Goal: Task Accomplishment & Management: Complete application form

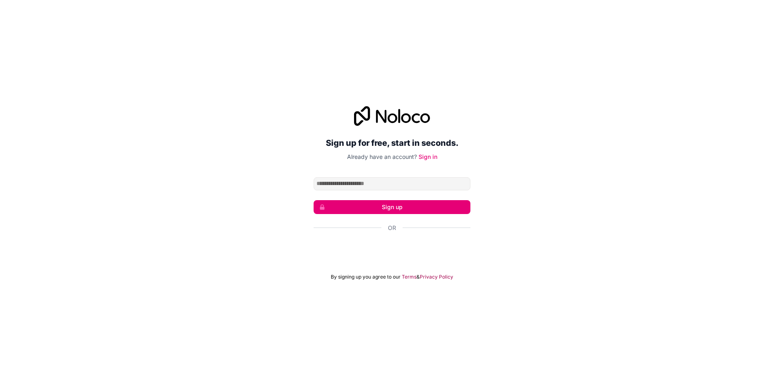
click at [356, 180] on input "Email address" at bounding box center [392, 183] width 157 height 13
drag, startPoint x: 334, startPoint y: 183, endPoint x: 343, endPoint y: 188, distance: 10.4
click at [334, 183] on input "**********" at bounding box center [392, 183] width 157 height 13
type input "**********"
click at [395, 205] on button "Sign up" at bounding box center [392, 207] width 157 height 14
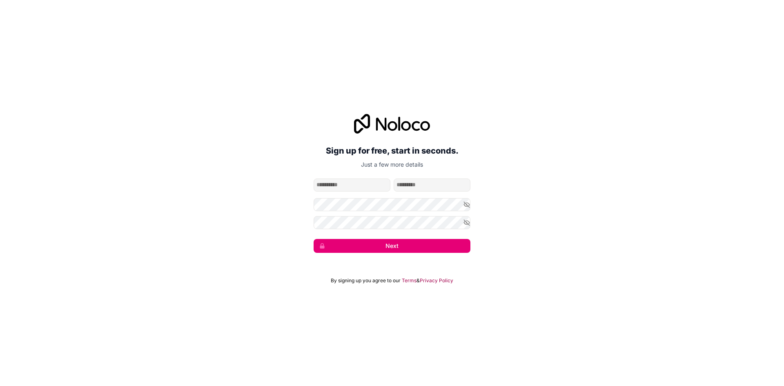
click at [359, 185] on input "given-name" at bounding box center [352, 184] width 77 height 13
type input "*****"
click at [413, 186] on input "**********" at bounding box center [432, 184] width 77 height 13
type input "********"
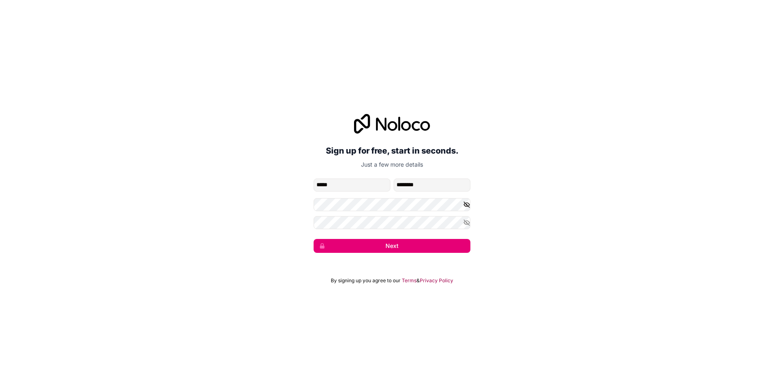
click at [465, 205] on icon "button" at bounding box center [466, 204] width 7 height 7
click at [168, 140] on div "**********" at bounding box center [392, 183] width 784 height 162
click at [466, 226] on icon "button" at bounding box center [466, 222] width 7 height 7
click at [432, 245] on button "Next" at bounding box center [392, 246] width 157 height 14
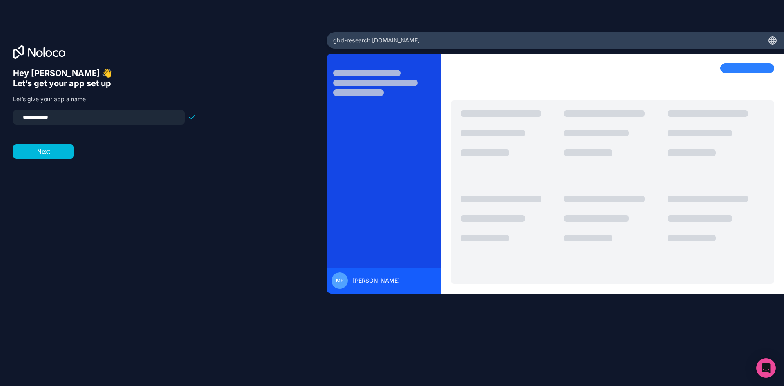
click at [51, 153] on button "Next" at bounding box center [43, 151] width 61 height 15
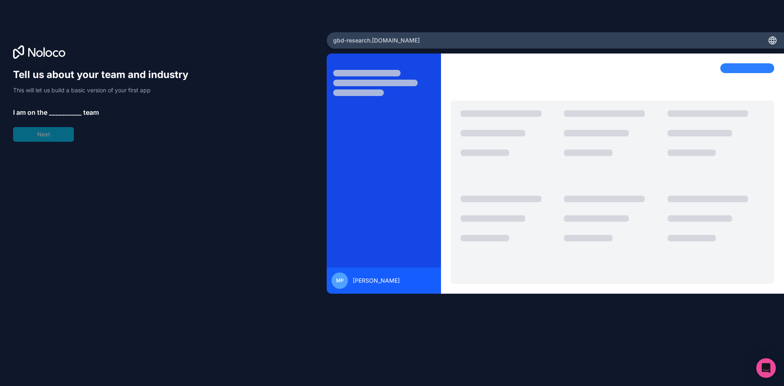
click at [64, 111] on span "__________" at bounding box center [65, 112] width 33 height 10
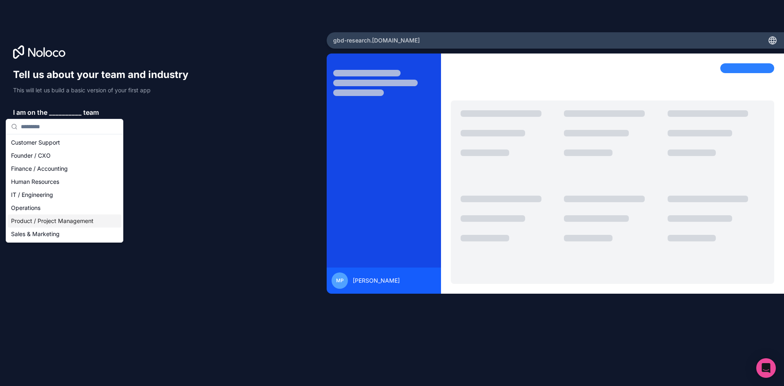
click at [76, 219] on div "Product / Project Management" at bounding box center [65, 220] width 114 height 13
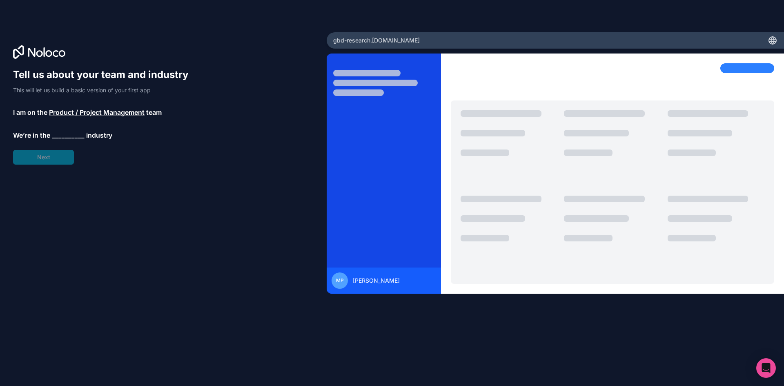
click at [67, 133] on span "__________" at bounding box center [68, 135] width 33 height 10
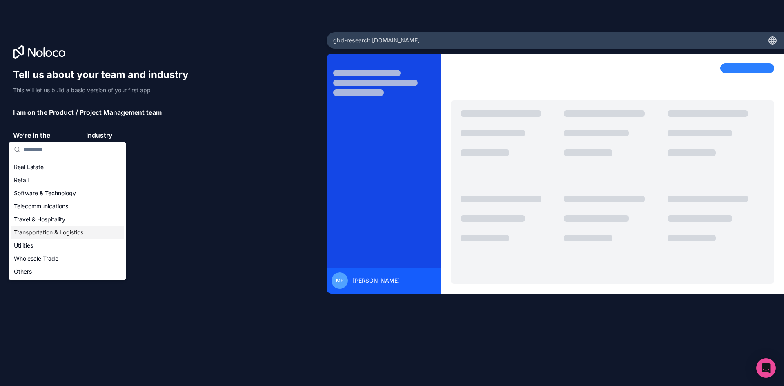
scroll to position [127, 0]
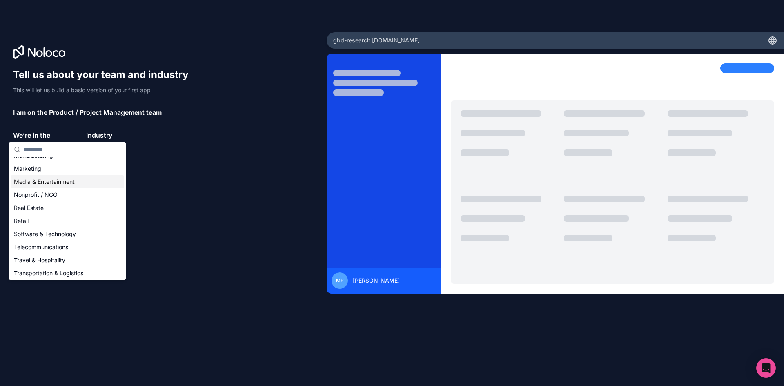
click at [62, 181] on div "Media & Entertainment" at bounding box center [68, 181] width 114 height 13
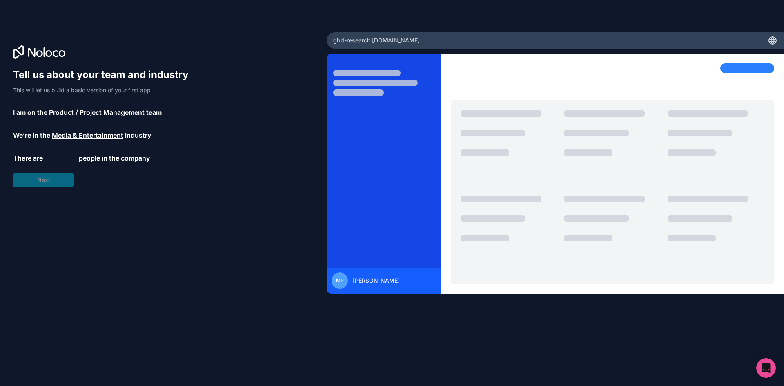
click at [62, 156] on span "__________" at bounding box center [61, 158] width 33 height 10
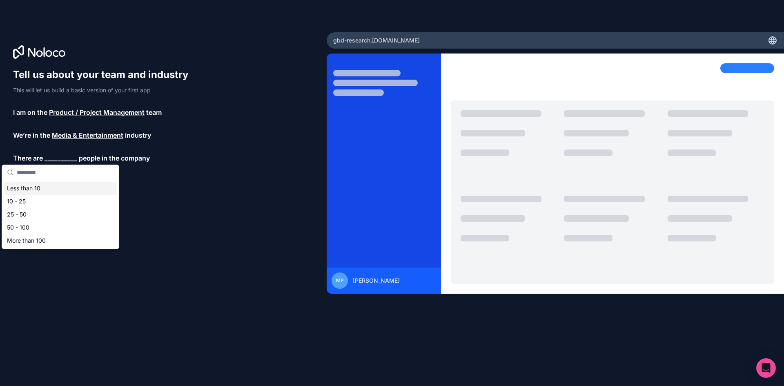
click at [42, 187] on div "Less than 10" at bounding box center [61, 188] width 114 height 13
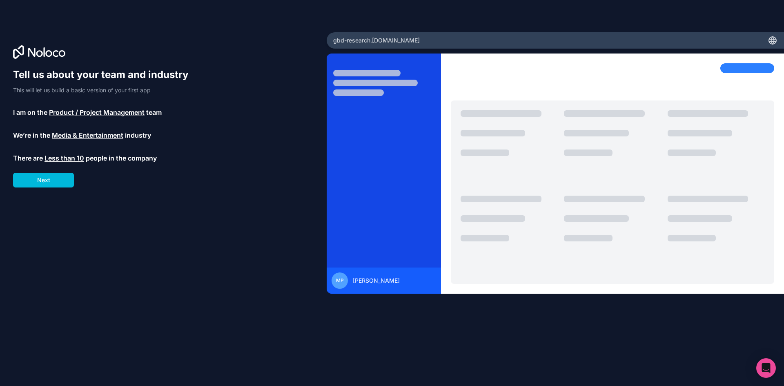
click at [48, 182] on button "Next" at bounding box center [43, 180] width 61 height 15
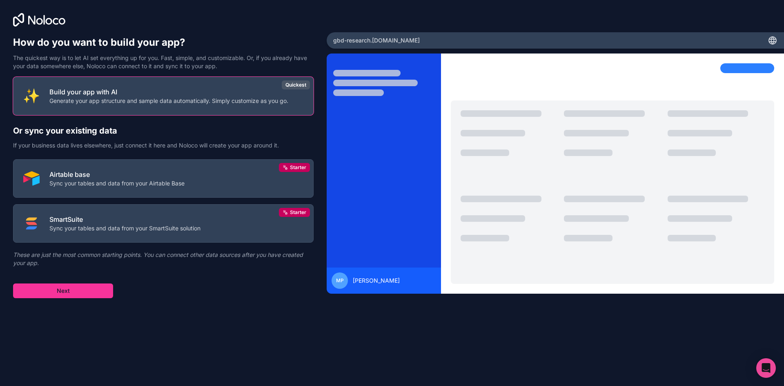
click at [216, 105] on button "Build your app with AI Generate your app structure and sample data automaticall…" at bounding box center [163, 96] width 301 height 38
click at [70, 294] on button "Next" at bounding box center [63, 290] width 100 height 15
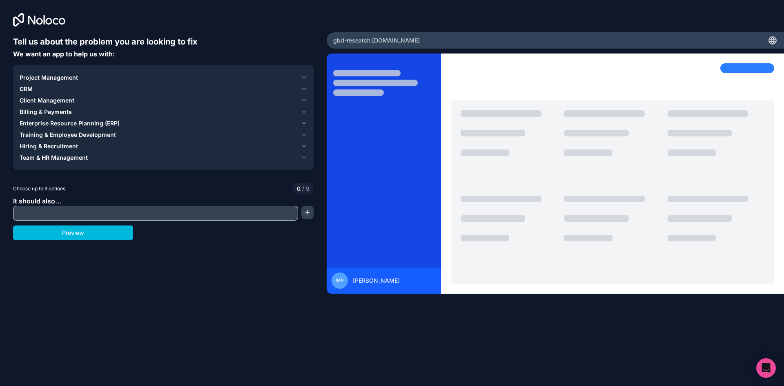
click at [305, 77] on icon "button" at bounding box center [304, 77] width 6 height 7
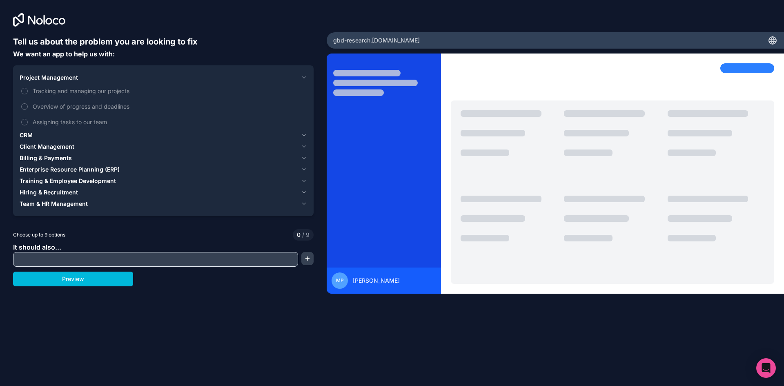
click at [302, 137] on icon "button" at bounding box center [304, 135] width 6 height 7
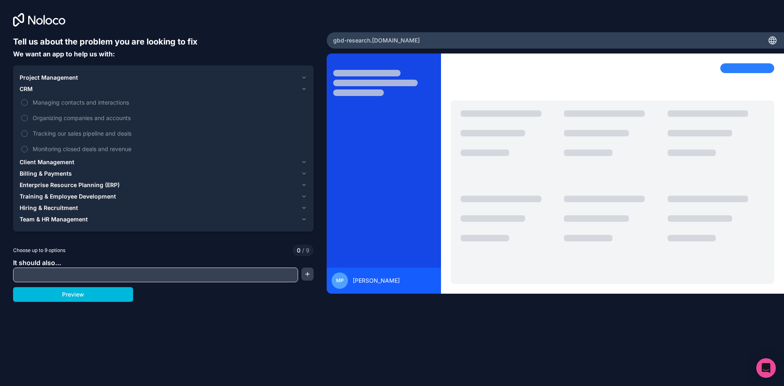
click at [304, 76] on icon "button" at bounding box center [304, 77] width 6 height 7
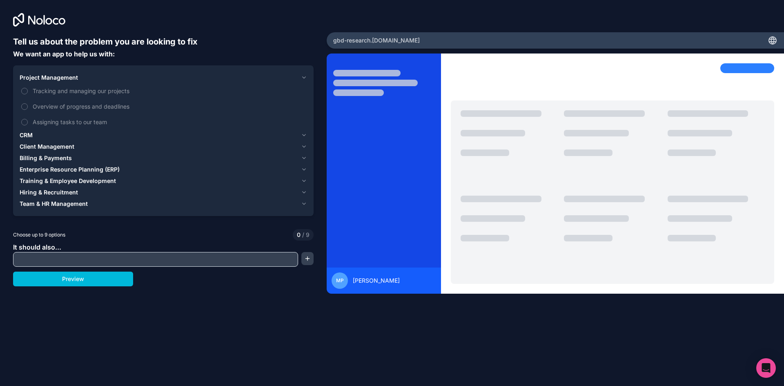
click at [303, 136] on icon "button" at bounding box center [304, 135] width 6 height 7
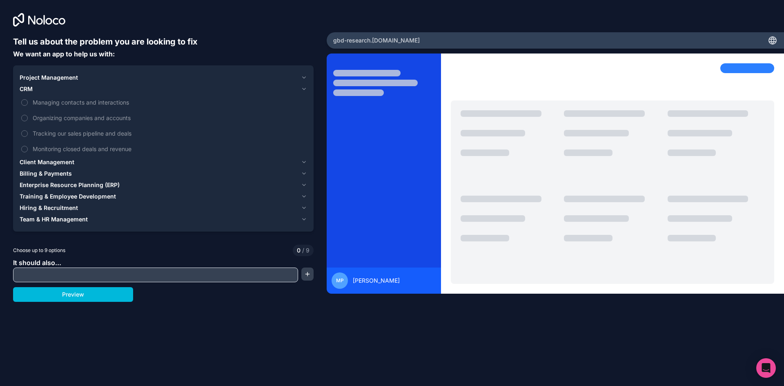
click at [305, 161] on icon "button" at bounding box center [304, 162] width 6 height 7
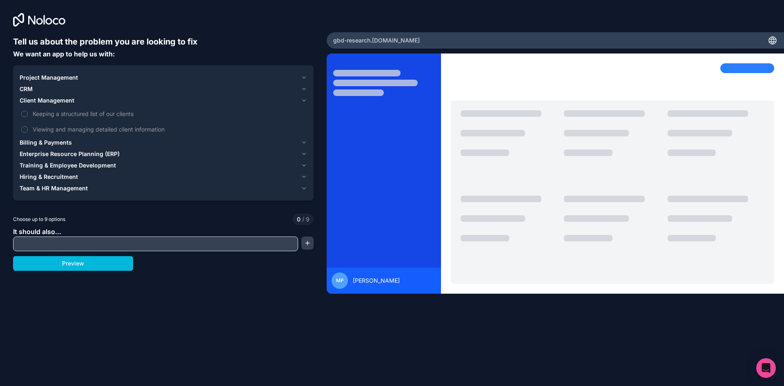
click at [305, 99] on icon "button" at bounding box center [304, 100] width 6 height 7
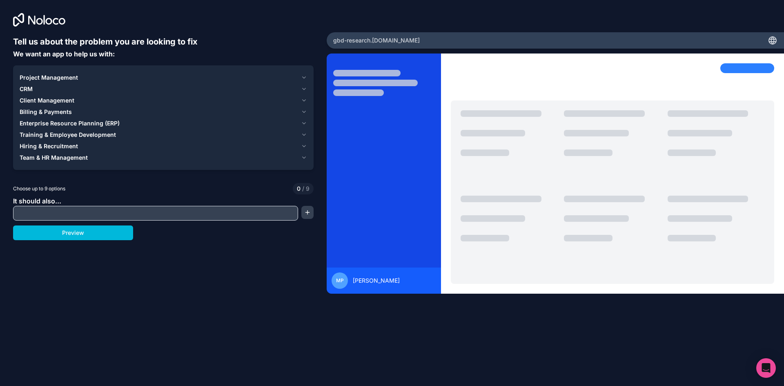
click at [304, 134] on icon "button" at bounding box center [304, 134] width 6 height 7
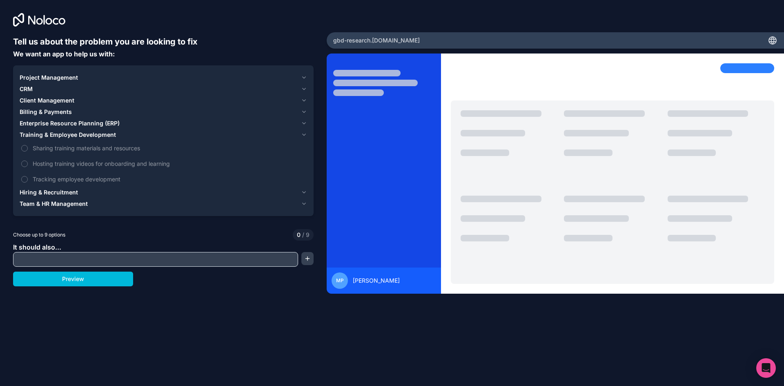
click at [142, 165] on span "Hosting training videos for onboarding and learning" at bounding box center [169, 163] width 273 height 9
click at [28, 165] on button "Hosting training videos for onboarding and learning" at bounding box center [24, 163] width 7 height 7
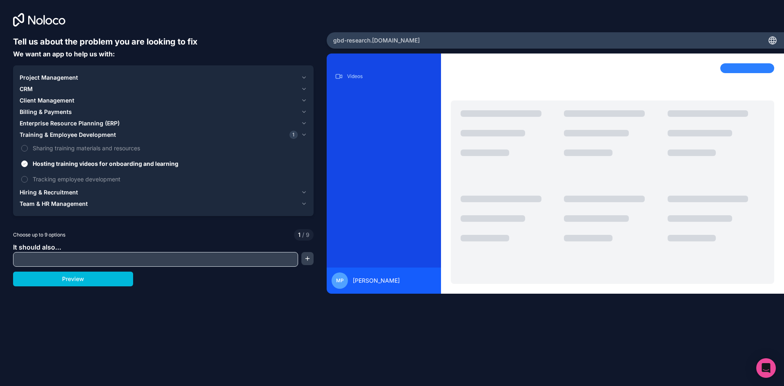
click at [83, 196] on div "Hiring & Recruitment" at bounding box center [159, 192] width 278 height 8
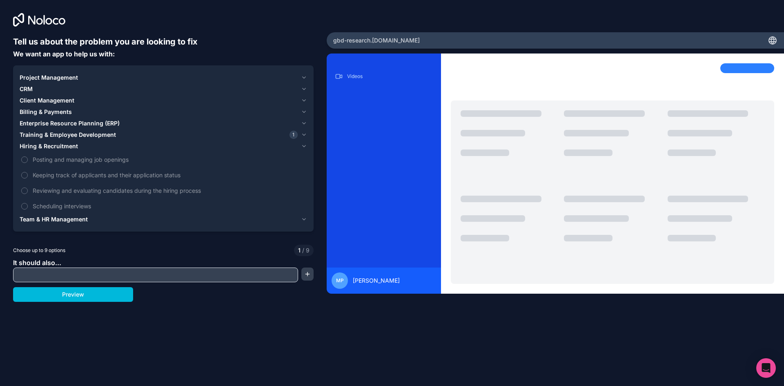
click at [185, 135] on div "Training & Employee Development 1" at bounding box center [159, 135] width 278 height 8
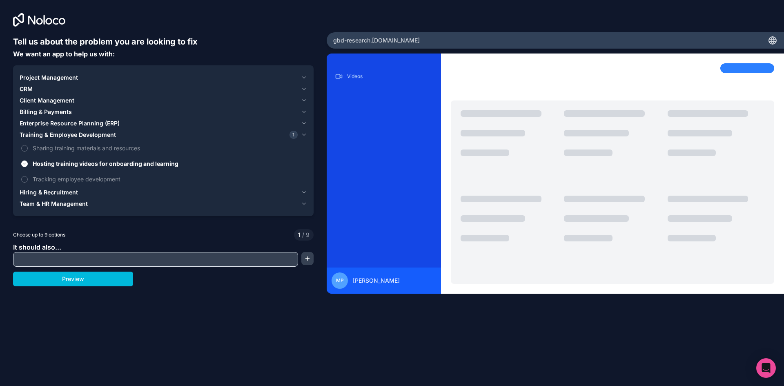
click at [123, 146] on span "Sharing training materials and resources" at bounding box center [169, 148] width 273 height 9
click at [28, 146] on button "Sharing training materials and resources" at bounding box center [24, 148] width 7 height 7
click at [104, 180] on span "Tracking employee development" at bounding box center [169, 179] width 273 height 9
click at [28, 180] on button "Tracking employee development" at bounding box center [24, 179] width 7 height 7
click at [102, 258] on input "text" at bounding box center [155, 259] width 281 height 11
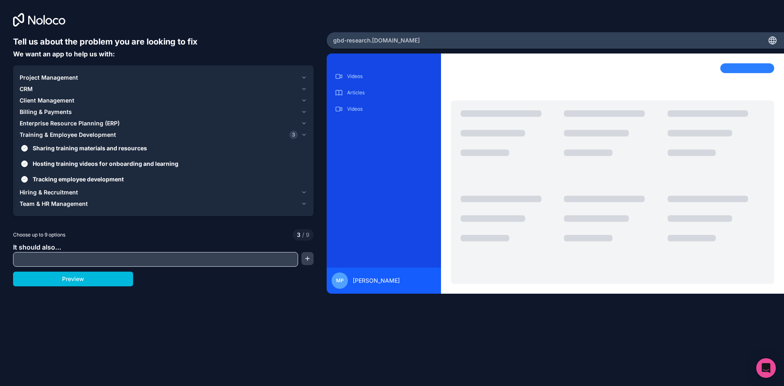
click at [97, 280] on button "Preview" at bounding box center [73, 279] width 120 height 15
